Goal: Task Accomplishment & Management: Use online tool/utility

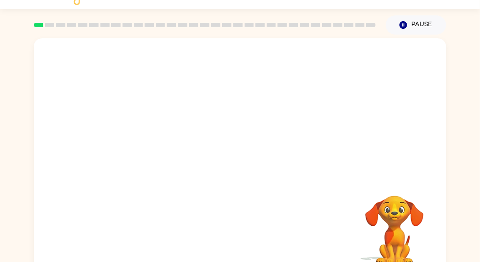
scroll to position [21, 0]
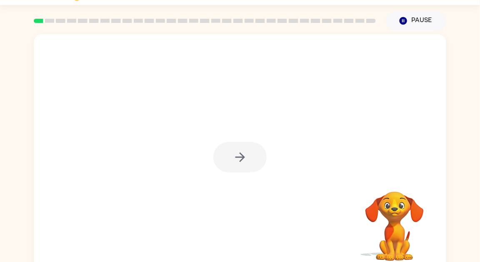
click at [232, 163] on div at bounding box center [239, 157] width 53 height 30
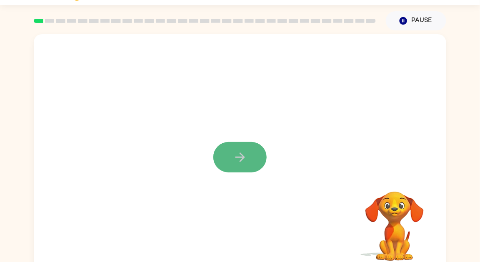
click at [233, 159] on icon "button" at bounding box center [240, 157] width 15 height 15
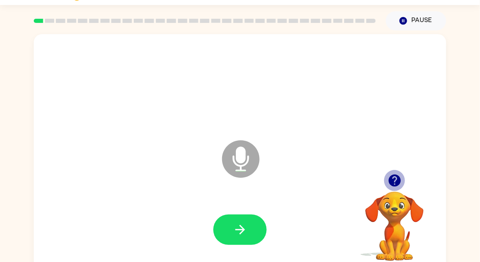
click at [388, 178] on icon "button" at bounding box center [395, 180] width 15 height 15
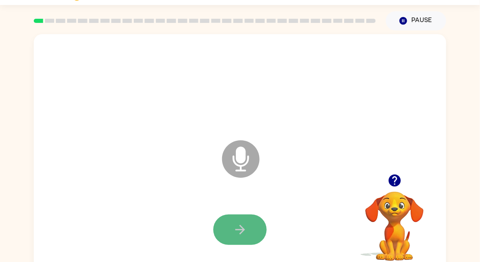
click at [248, 215] on button "button" at bounding box center [239, 230] width 53 height 30
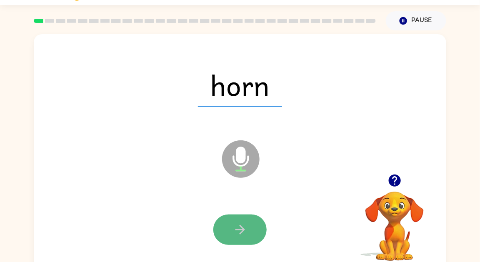
click at [247, 226] on icon "button" at bounding box center [240, 230] width 15 height 15
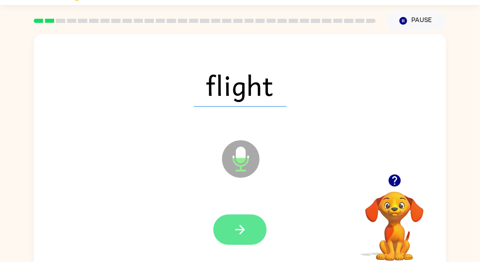
click at [245, 228] on icon "button" at bounding box center [240, 230] width 15 height 15
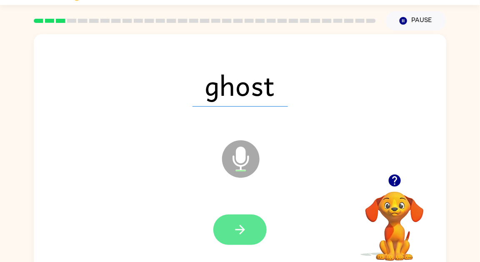
click at [248, 233] on button "button" at bounding box center [239, 230] width 53 height 30
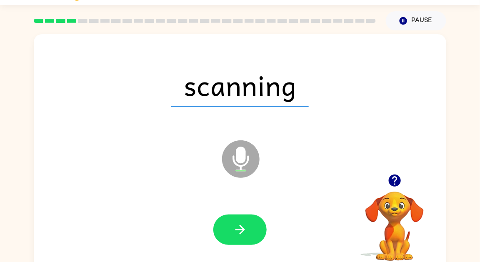
click at [248, 233] on button "button" at bounding box center [239, 230] width 53 height 30
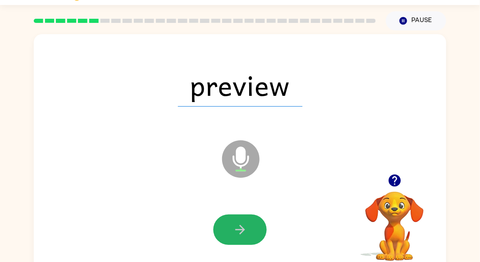
click at [248, 233] on button "button" at bounding box center [239, 230] width 53 height 30
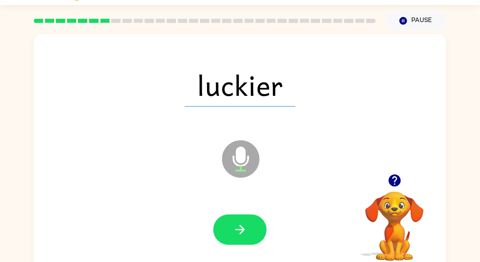
click at [248, 233] on button "button" at bounding box center [239, 230] width 53 height 30
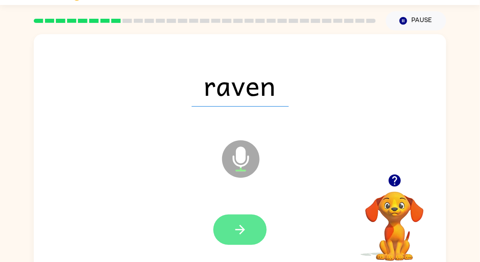
click at [248, 233] on button "button" at bounding box center [239, 230] width 53 height 30
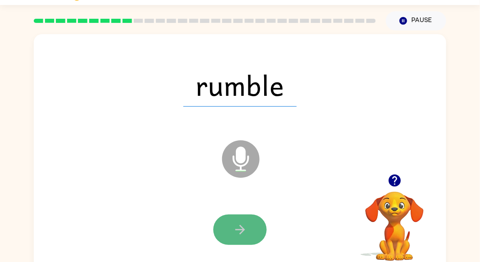
click at [244, 235] on icon "button" at bounding box center [240, 230] width 15 height 15
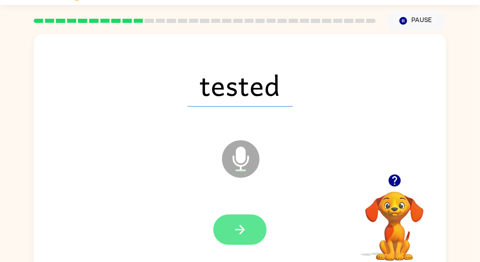
click at [247, 229] on icon "button" at bounding box center [240, 230] width 15 height 15
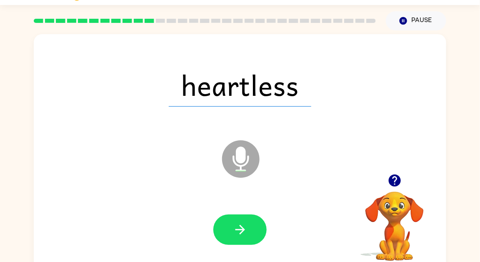
click at [247, 229] on icon "button" at bounding box center [240, 230] width 15 height 15
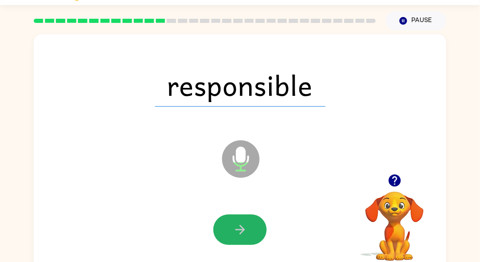
click at [247, 229] on icon "button" at bounding box center [240, 230] width 15 height 15
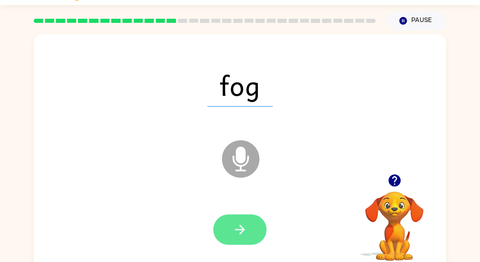
click at [239, 224] on icon "button" at bounding box center [240, 230] width 15 height 15
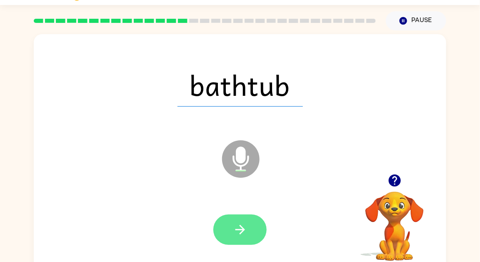
click at [246, 230] on icon "button" at bounding box center [240, 230] width 15 height 15
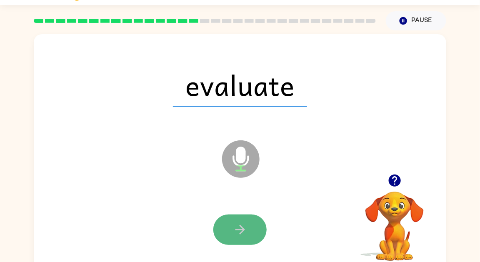
click at [247, 227] on button "button" at bounding box center [239, 230] width 53 height 30
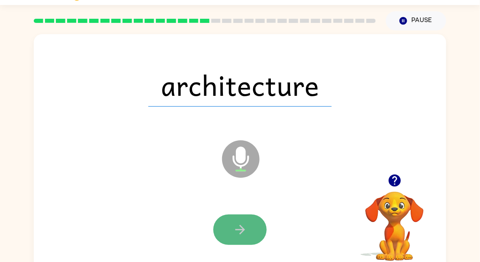
click at [248, 227] on button "button" at bounding box center [239, 230] width 53 height 30
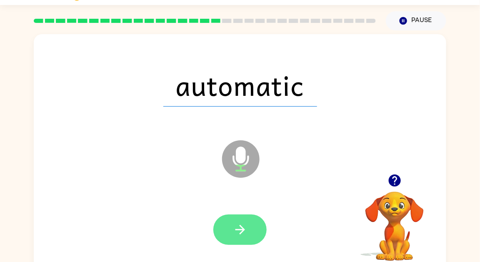
click at [249, 231] on button "button" at bounding box center [239, 230] width 53 height 30
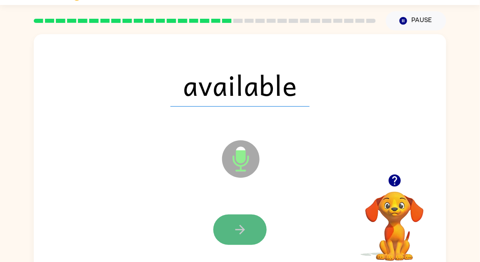
click at [247, 235] on icon "button" at bounding box center [240, 230] width 15 height 15
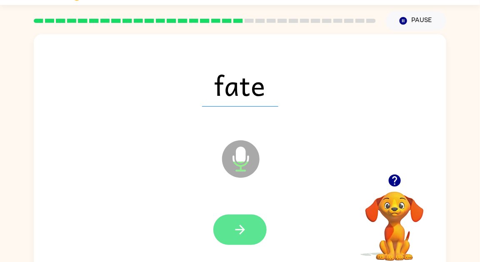
click at [246, 234] on icon "button" at bounding box center [240, 230] width 15 height 15
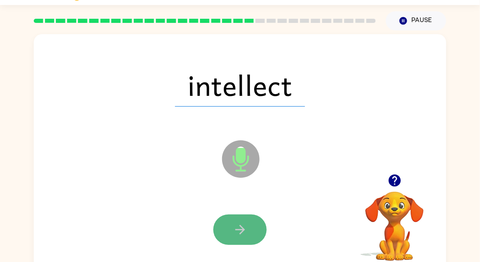
click at [245, 232] on icon "button" at bounding box center [240, 230] width 15 height 15
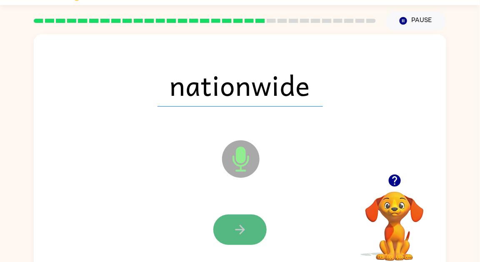
click at [248, 227] on button "button" at bounding box center [239, 230] width 53 height 30
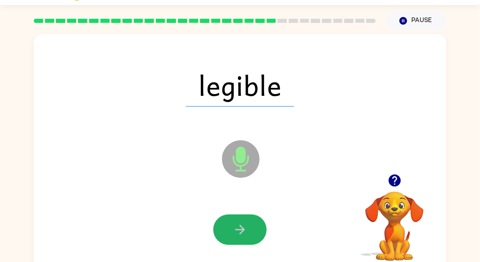
click at [248, 227] on button "button" at bounding box center [239, 230] width 53 height 30
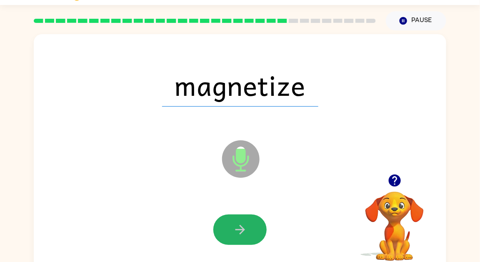
click at [248, 227] on button "button" at bounding box center [239, 230] width 53 height 30
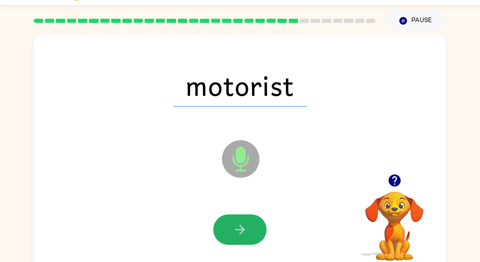
click at [248, 227] on button "button" at bounding box center [239, 230] width 53 height 30
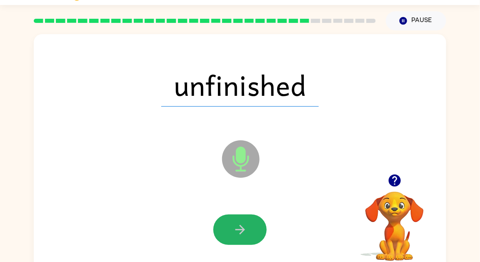
click at [248, 227] on button "button" at bounding box center [239, 230] width 53 height 30
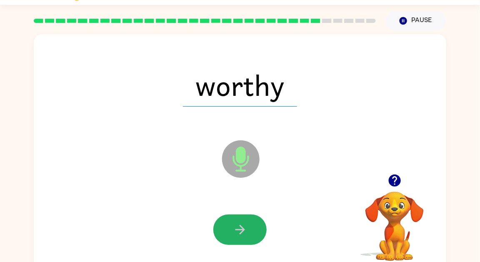
click at [248, 227] on button "button" at bounding box center [239, 230] width 53 height 30
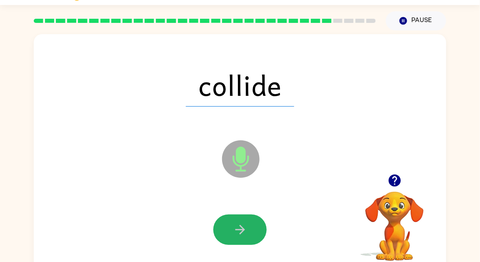
click at [248, 227] on button "button" at bounding box center [239, 230] width 53 height 30
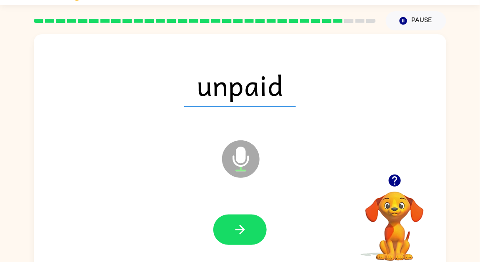
click at [248, 227] on button "button" at bounding box center [239, 230] width 53 height 30
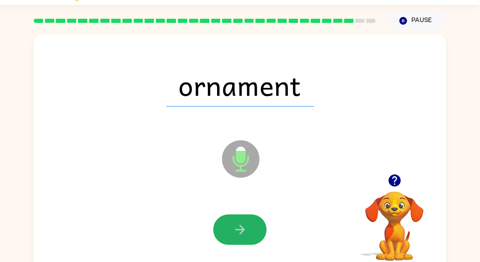
click at [248, 227] on button "button" at bounding box center [239, 230] width 53 height 30
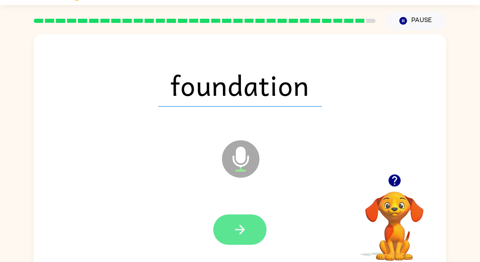
click at [243, 228] on icon "button" at bounding box center [240, 230] width 15 height 15
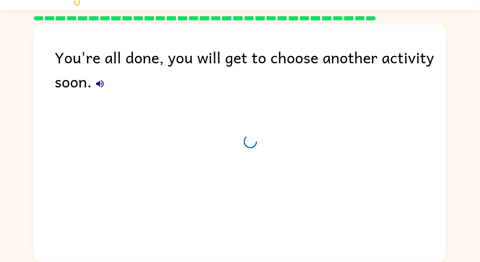
scroll to position [16, 0]
